Goal: Task Accomplishment & Management: Complete application form

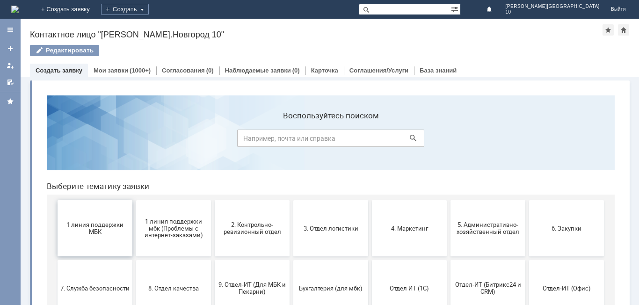
click at [104, 229] on span "1 линия поддержки МБК" at bounding box center [94, 228] width 69 height 14
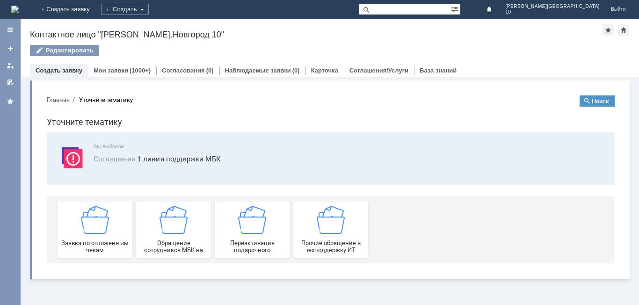
click at [104, 229] on img at bounding box center [95, 220] width 28 height 28
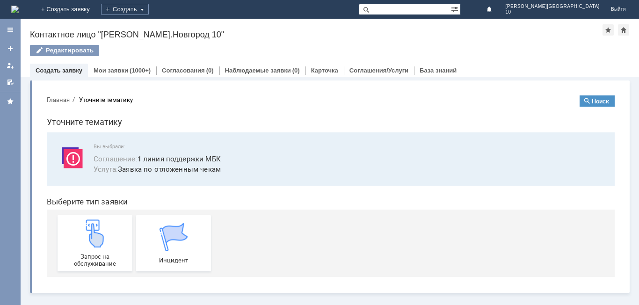
click at [104, 229] on img at bounding box center [95, 234] width 28 height 28
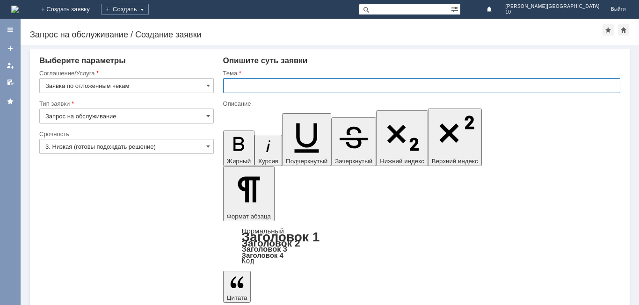
click at [235, 87] on input "text" at bounding box center [421, 85] width 397 height 15
type input "Отложенный чек от [DATE]"
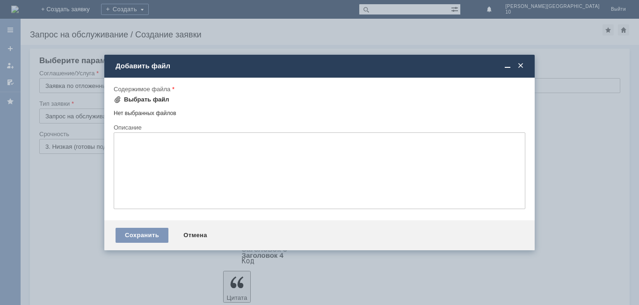
click at [156, 97] on div "Выбрать файл" at bounding box center [146, 99] width 45 height 7
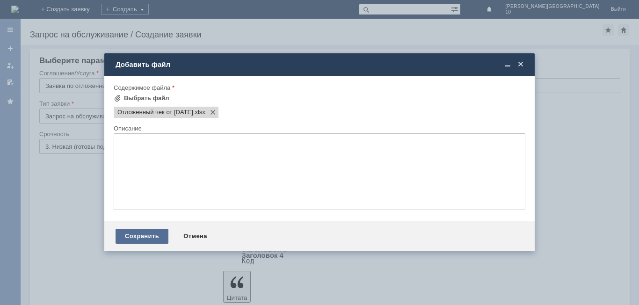
click at [147, 236] on div "Сохранить" at bounding box center [142, 236] width 53 height 15
